Goal: Contribute content

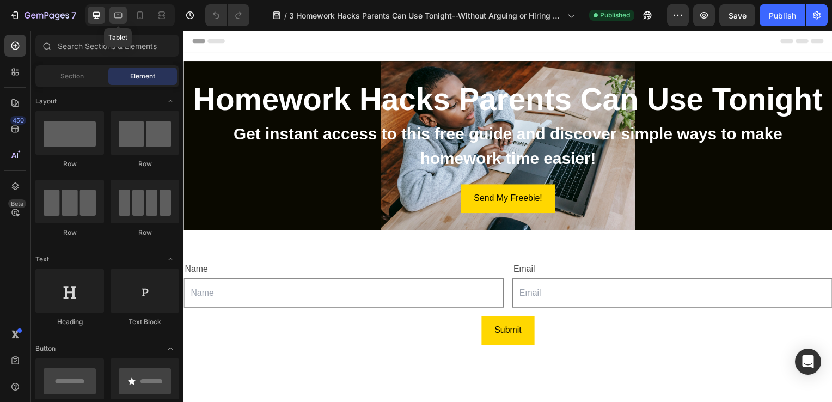
click at [121, 13] on icon at bounding box center [118, 16] width 8 height 6
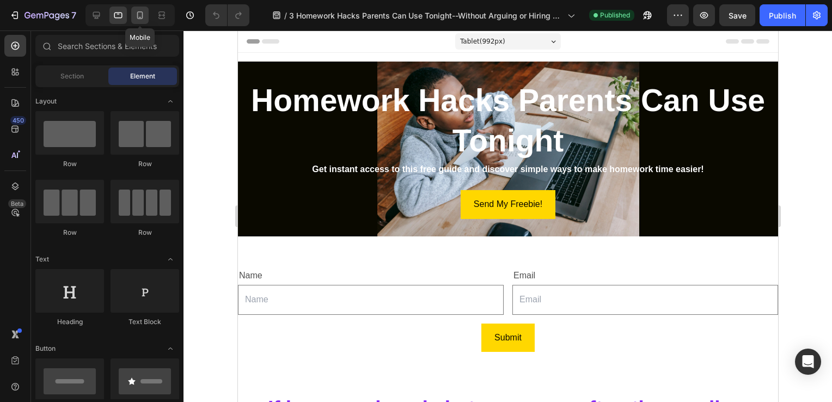
click at [141, 17] on icon at bounding box center [139, 15] width 11 height 11
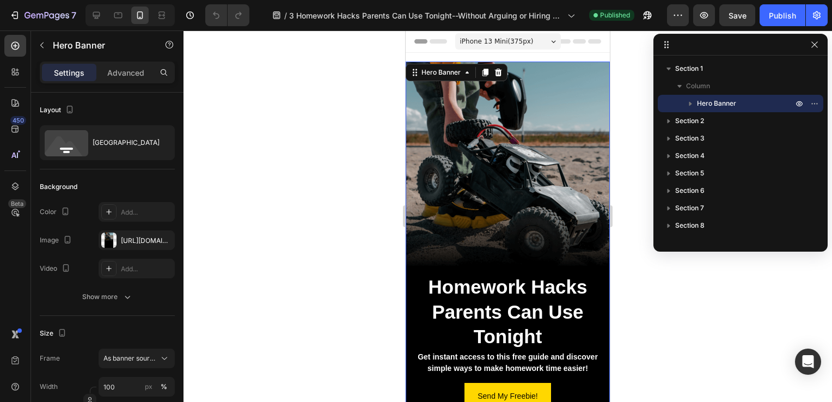
click at [464, 99] on div "Background Image" at bounding box center [508, 243] width 204 height 363
click at [164, 239] on icon "button" at bounding box center [163, 240] width 9 height 9
type input "Auto"
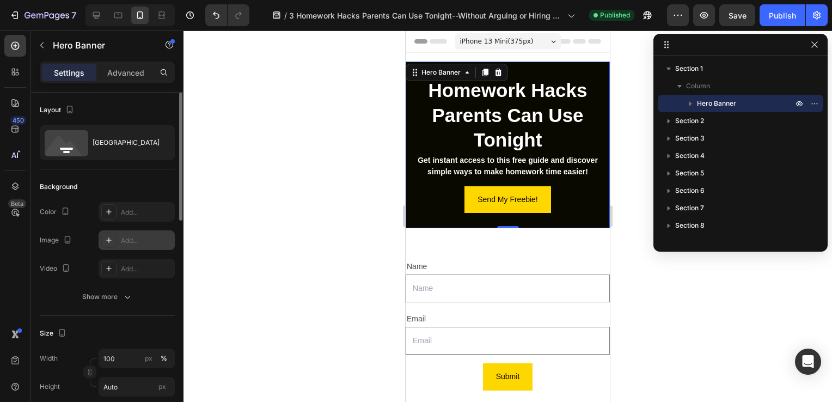
click at [131, 238] on div "Add..." at bounding box center [146, 241] width 51 height 10
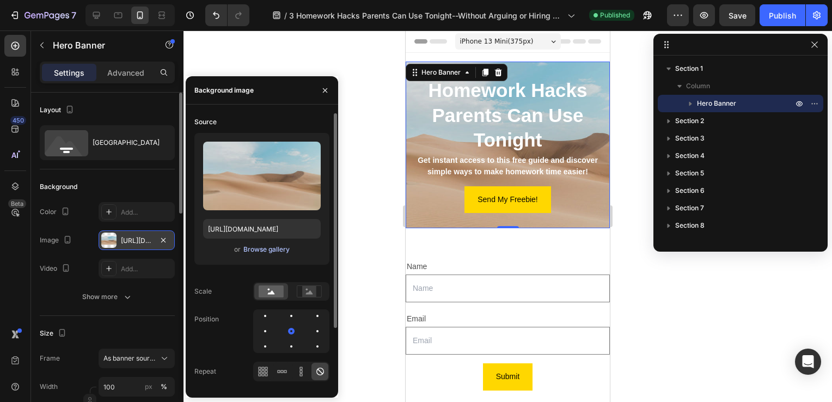
click at [266, 249] on div "Browse gallery" at bounding box center [266, 249] width 46 height 10
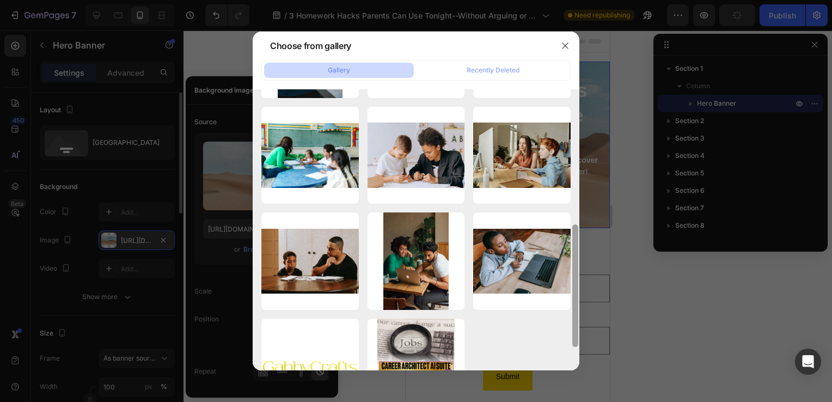
drag, startPoint x: 575, startPoint y: 146, endPoint x: 574, endPoint y: 285, distance: 138.3
click at [574, 285] on div at bounding box center [575, 229] width 8 height 281
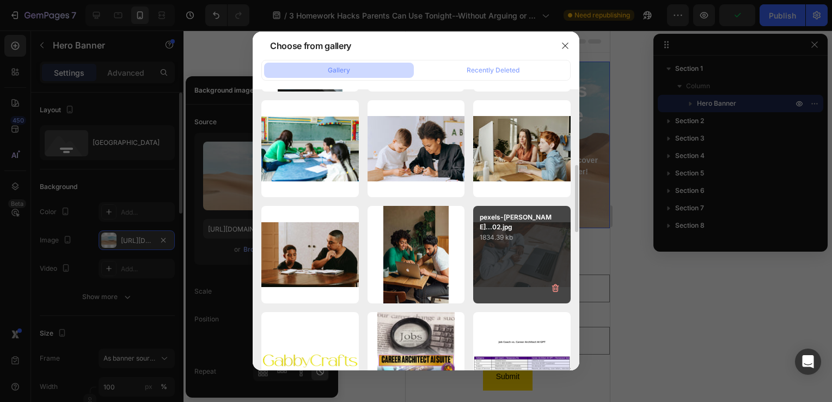
click at [507, 281] on div "pexels-[PERSON_NAME]...02.jpg 1834.39 kb" at bounding box center [521, 254] width 97 height 97
type input "[URL][DOMAIN_NAME]"
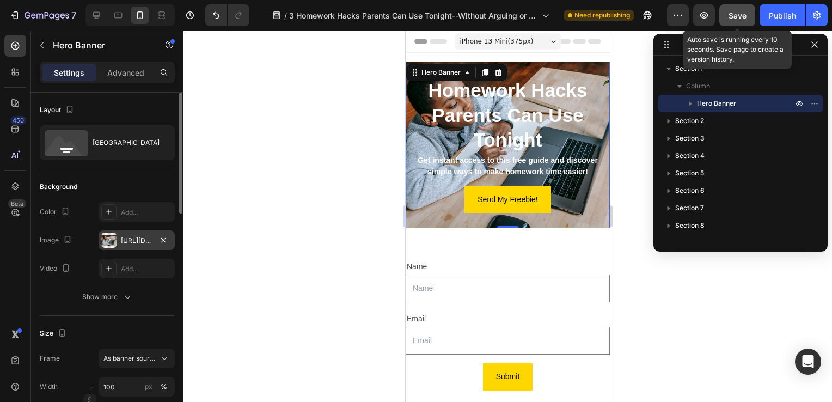
click at [739, 13] on span "Save" at bounding box center [737, 15] width 18 height 9
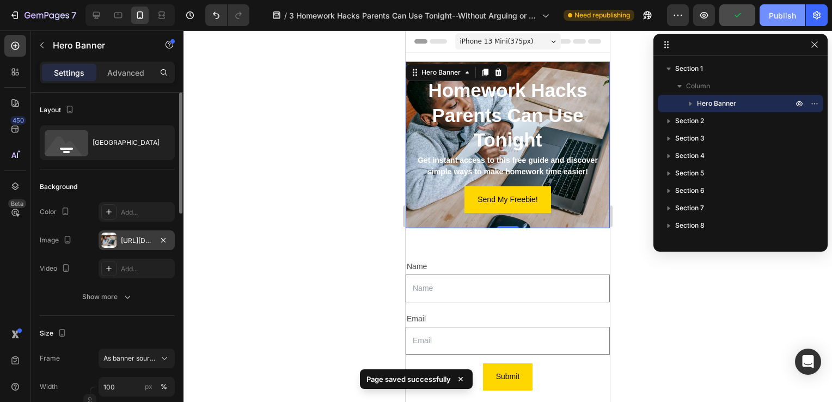
click at [778, 15] on div "Publish" at bounding box center [782, 15] width 27 height 11
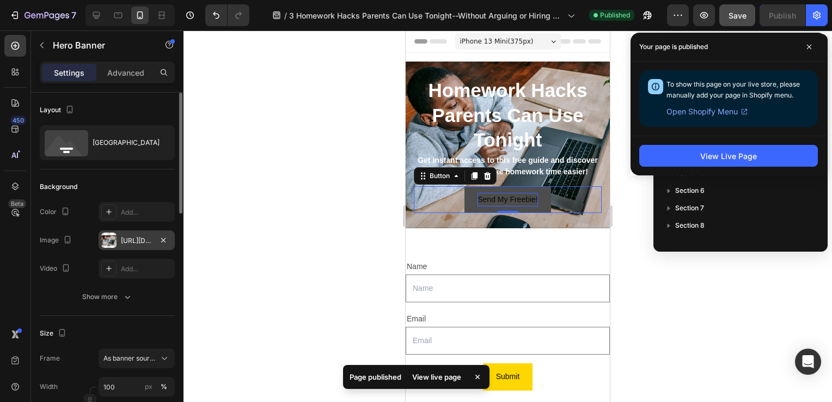
click at [499, 206] on p "Send My Freebie!" at bounding box center [507, 200] width 60 height 14
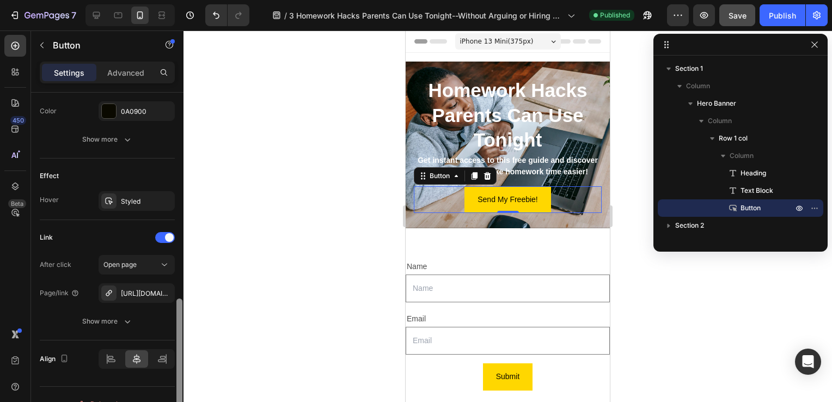
scroll to position [516, 0]
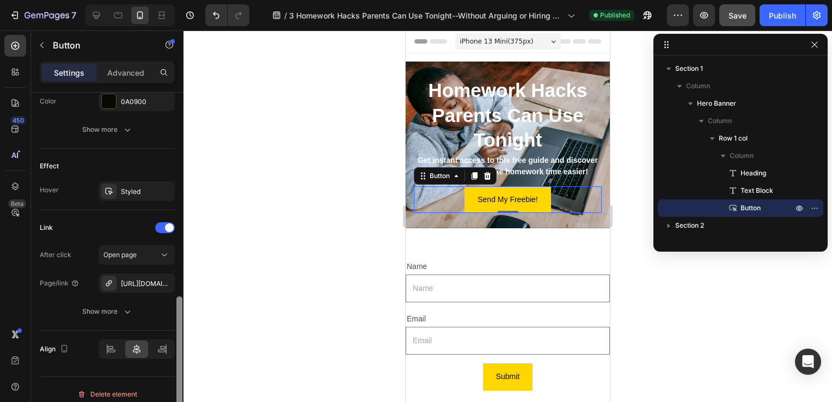
drag, startPoint x: 179, startPoint y: 215, endPoint x: 187, endPoint y: 419, distance: 204.3
click at [187, 0] on html "7 Version history / 3 Homework Hacks Parents Can Use Tonight--Without Arguing o…" at bounding box center [416, 0] width 832 height 0
click at [732, 290] on div at bounding box center [507, 215] width 648 height 371
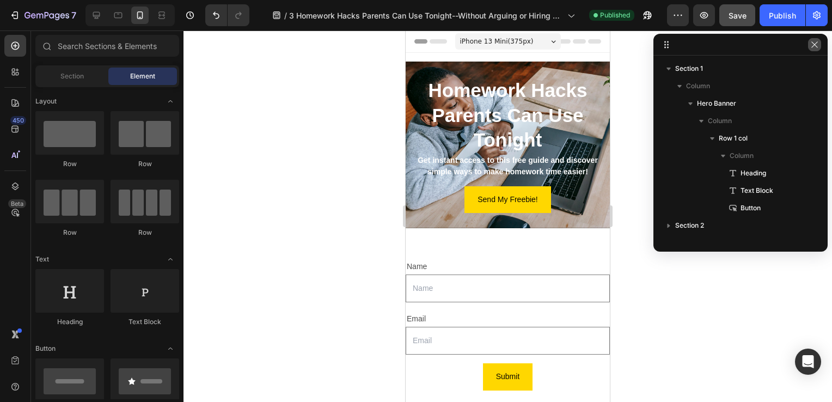
click at [813, 48] on icon "button" at bounding box center [814, 44] width 9 height 9
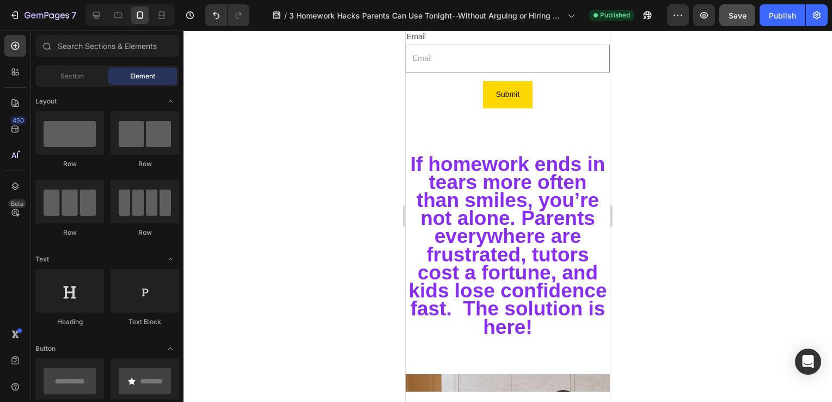
scroll to position [289, 0]
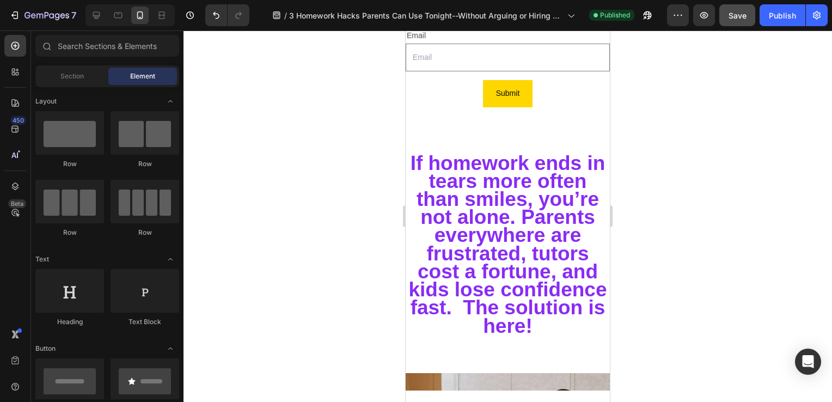
drag, startPoint x: 606, startPoint y: 52, endPoint x: 1018, endPoint y: 142, distance: 421.3
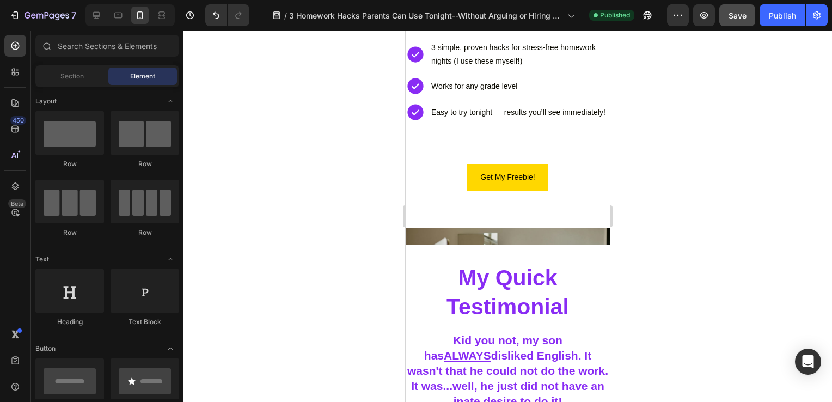
scroll to position [902, 0]
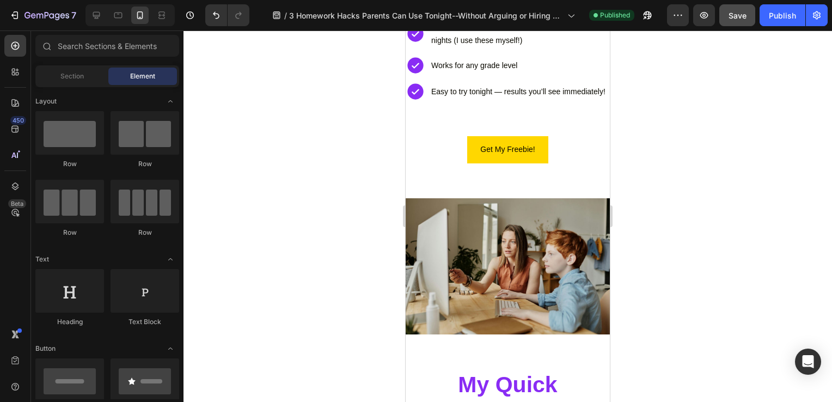
drag, startPoint x: 606, startPoint y: 105, endPoint x: 1017, endPoint y: 252, distance: 435.8
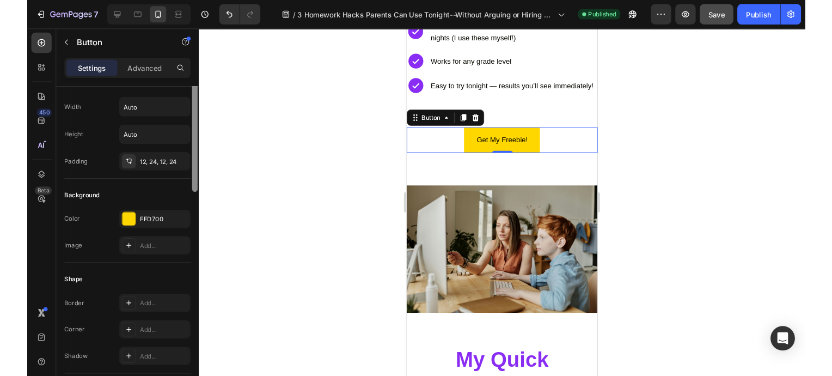
scroll to position [0, 0]
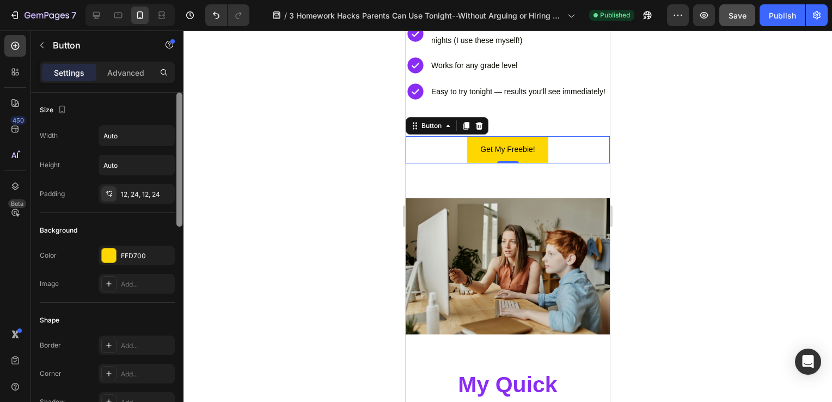
drag, startPoint x: 180, startPoint y: 191, endPoint x: 203, endPoint y: 81, distance: 112.3
click at [203, 0] on div "7 Version history / 3 Homework Hacks Parents Can Use Tonight--Without Arguing o…" at bounding box center [416, 0] width 832 height 0
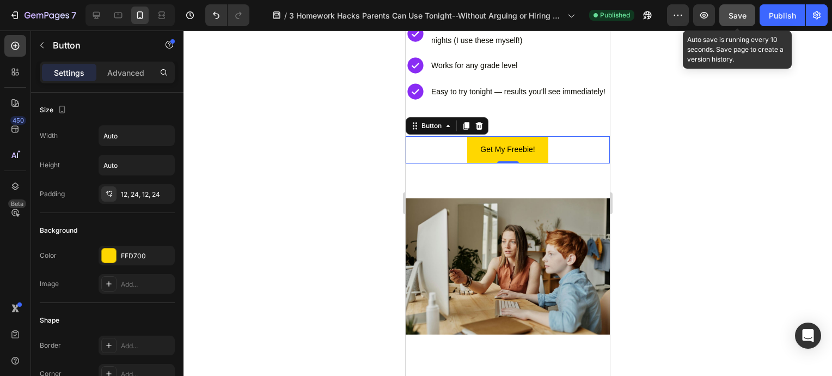
click at [735, 12] on span "Save" at bounding box center [737, 15] width 18 height 9
